Goal: Navigation & Orientation: Go to known website

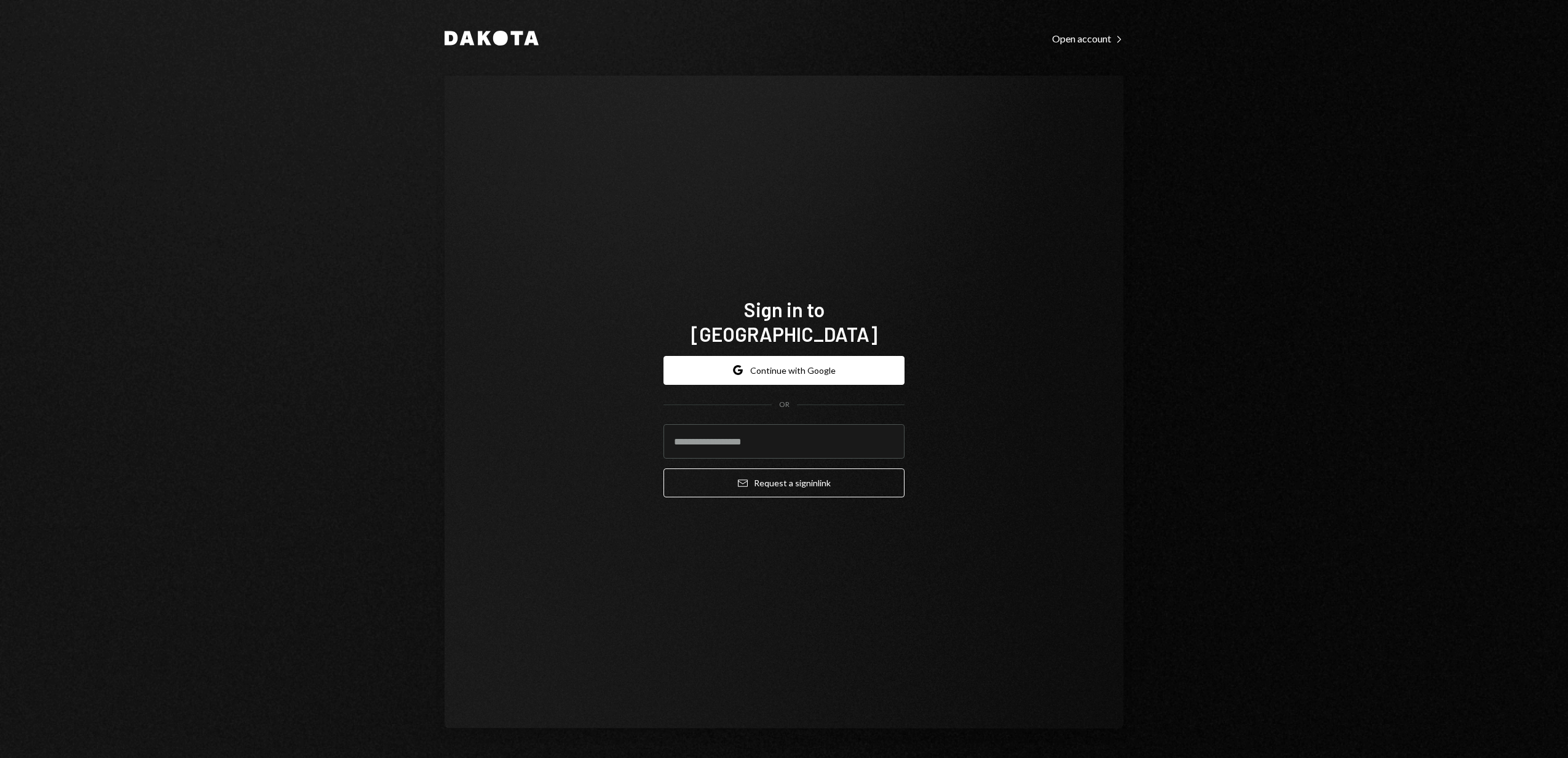
click at [0, 757] on com-1password-button at bounding box center [0, 758] width 0 height 0
type input "**********"
click at [802, 475] on button "Email Request a sign in link" at bounding box center [784, 482] width 241 height 29
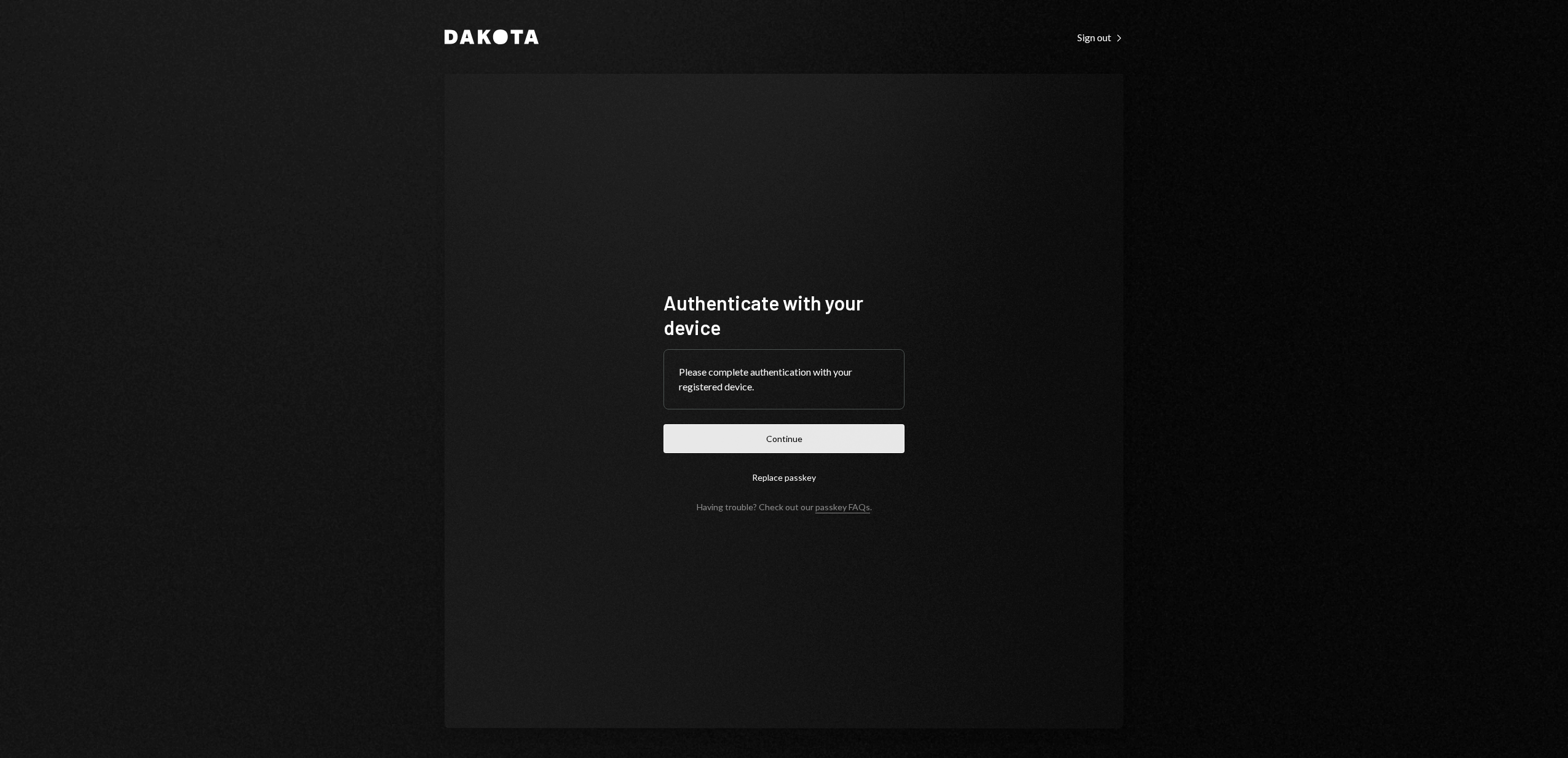
click at [811, 435] on button "Continue" at bounding box center [784, 438] width 241 height 29
